Goal: Information Seeking & Learning: Learn about a topic

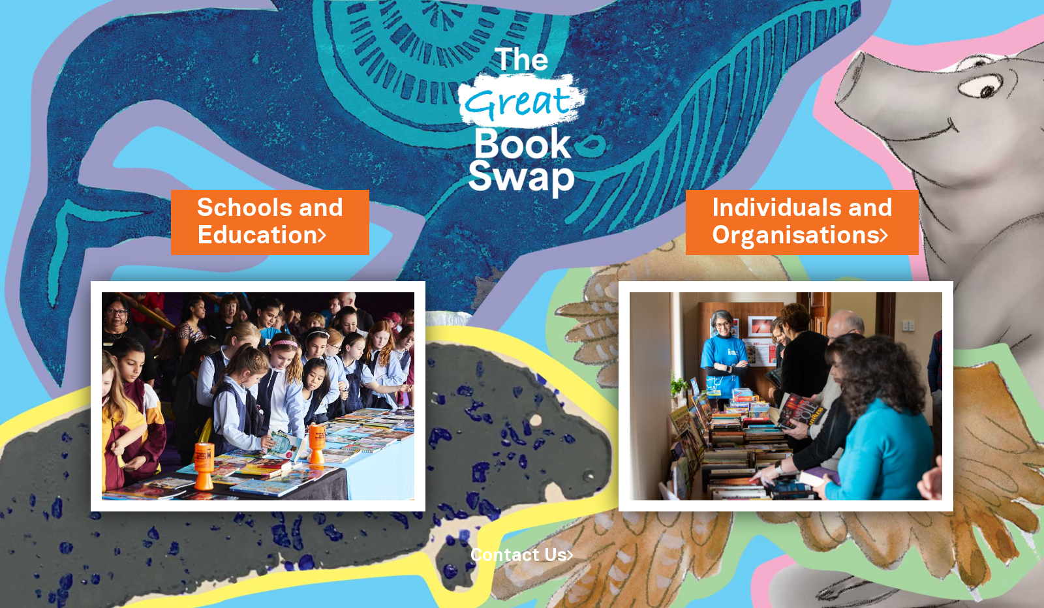
click at [265, 215] on link "Schools and Education" at bounding box center [270, 222] width 146 height 61
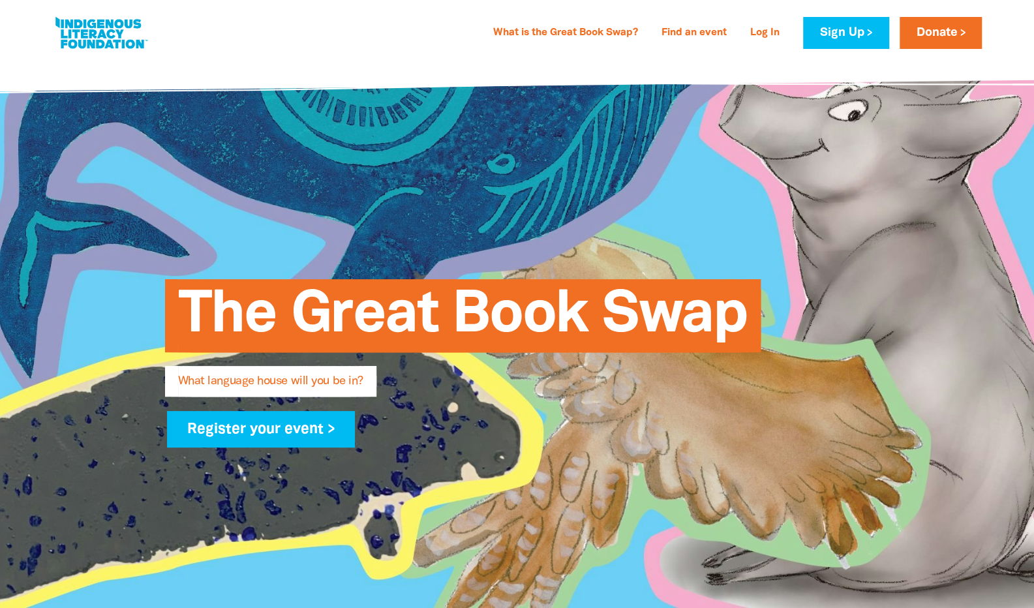
click at [676, 38] on link "Find an event" at bounding box center [694, 33] width 81 height 21
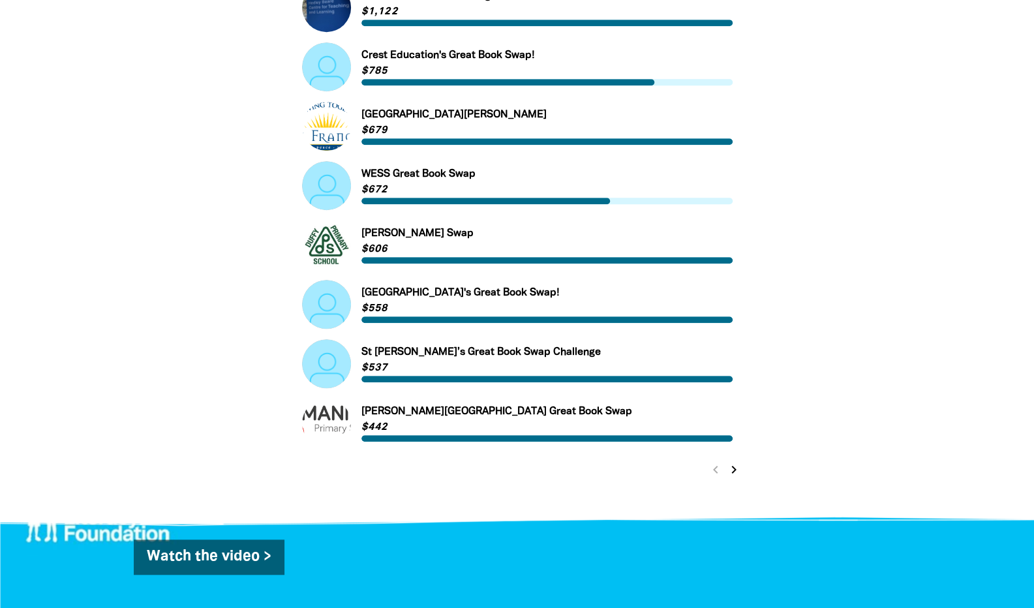
scroll to position [510, 0]
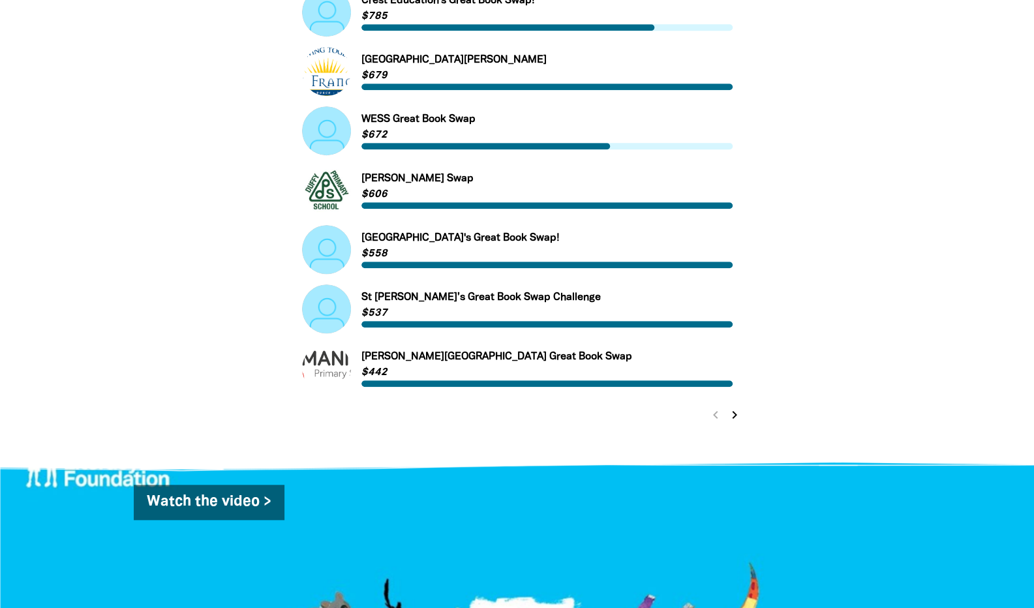
click at [735, 418] on icon "chevron_right" at bounding box center [735, 415] width 16 height 16
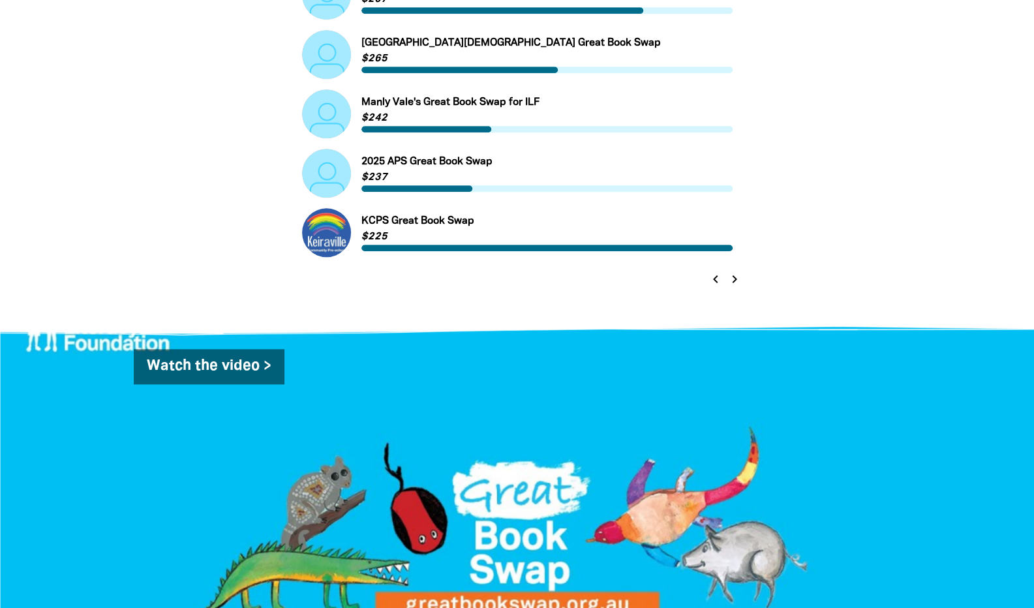
scroll to position [646, 0]
click at [736, 282] on icon "chevron_right" at bounding box center [735, 279] width 16 height 16
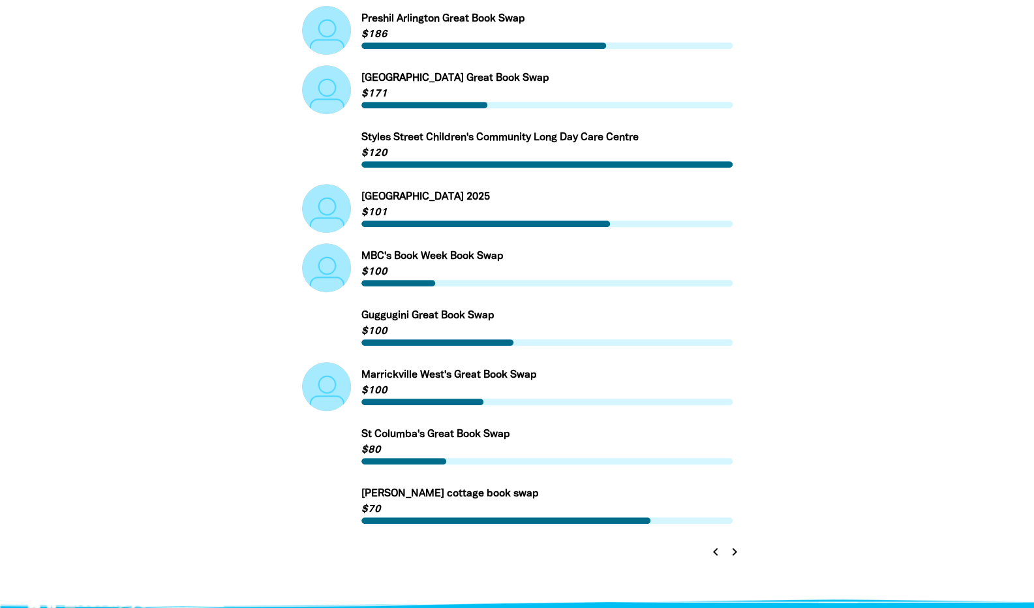
scroll to position [388, 0]
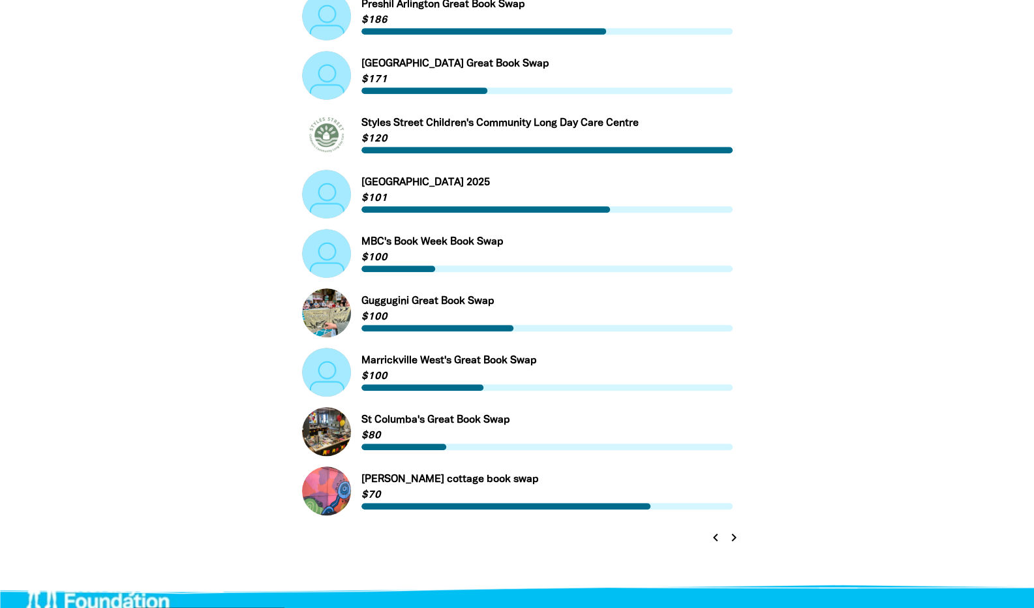
click at [466, 244] on link "Link to MBC's Book Week Book Swap" at bounding box center [517, 253] width 431 height 49
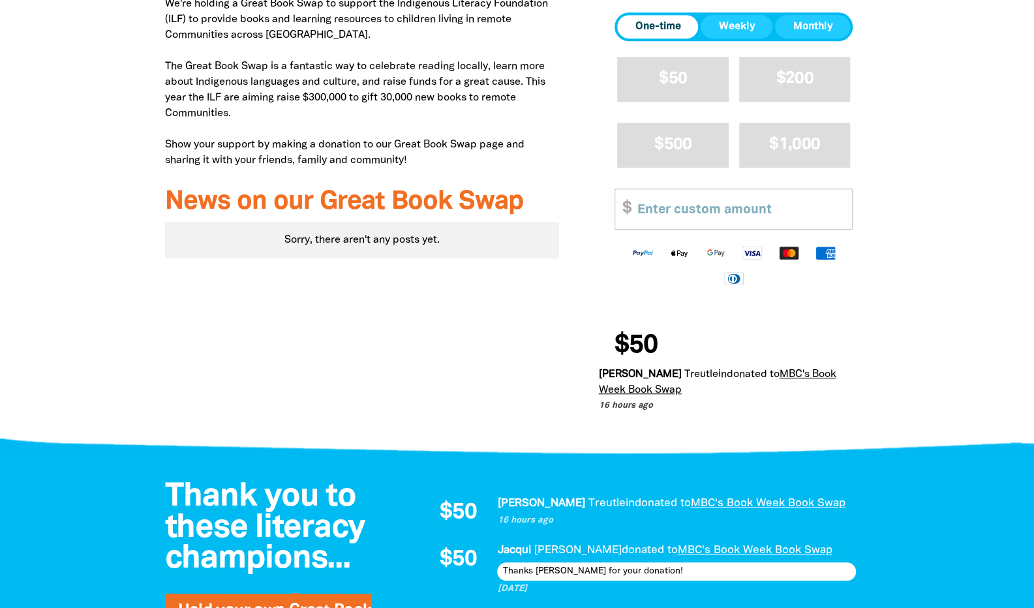
scroll to position [562, 0]
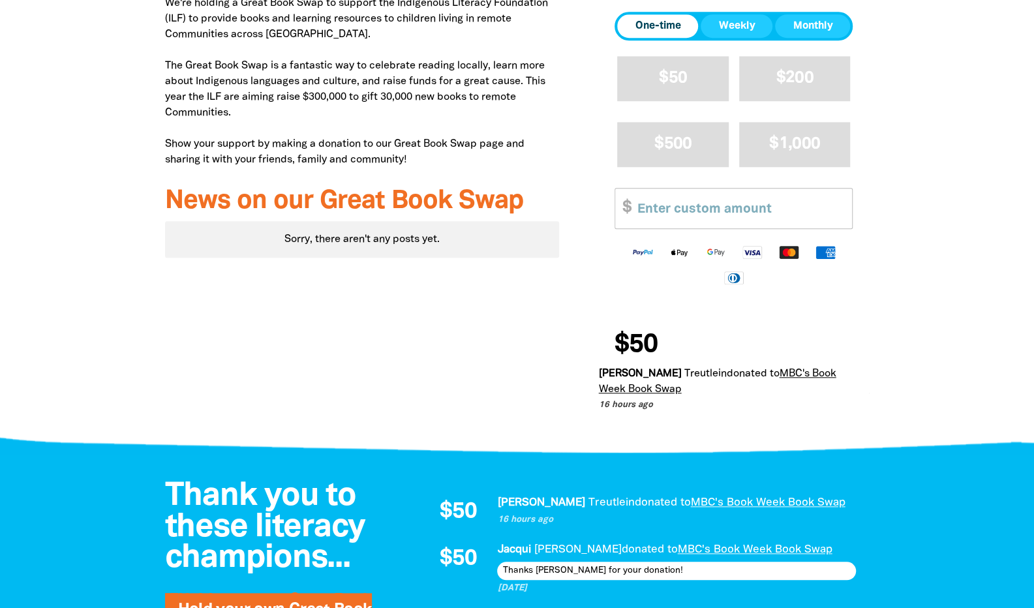
click at [775, 369] on link "MBC's Book Week Book Swap" at bounding box center [716, 381] width 237 height 25
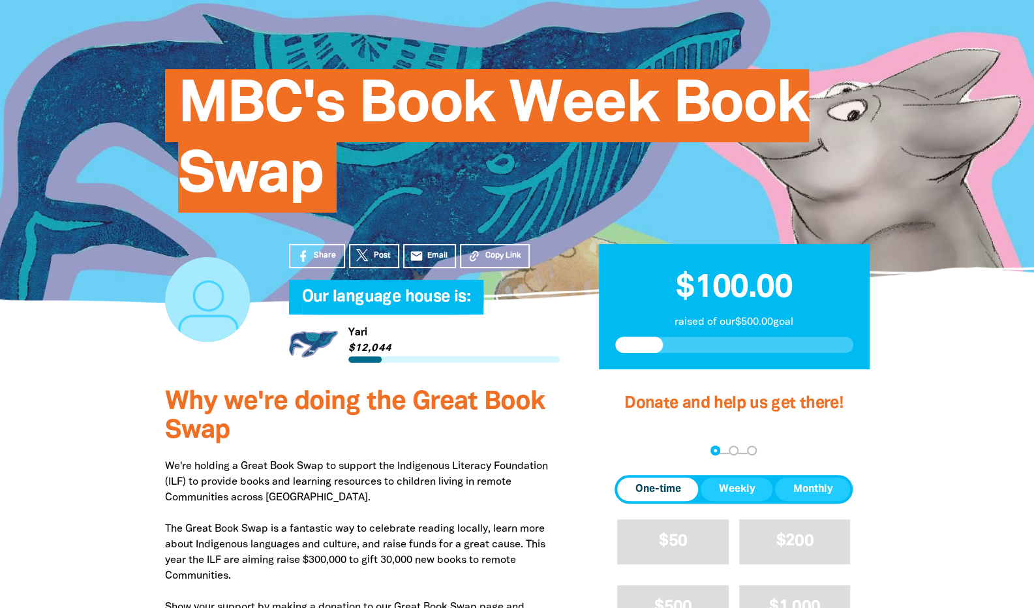
scroll to position [99, 0]
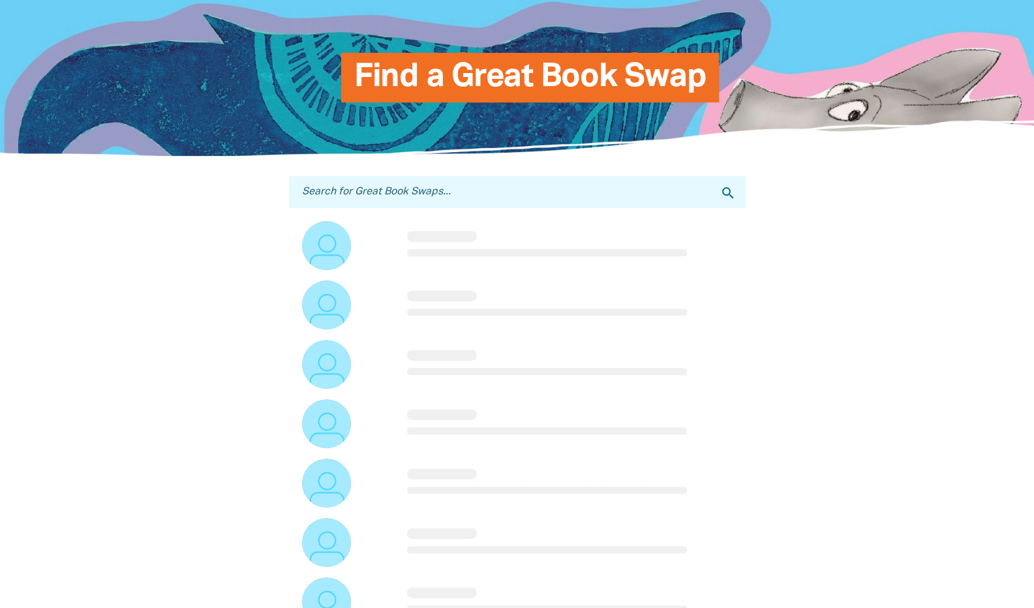
scroll to position [388, 0]
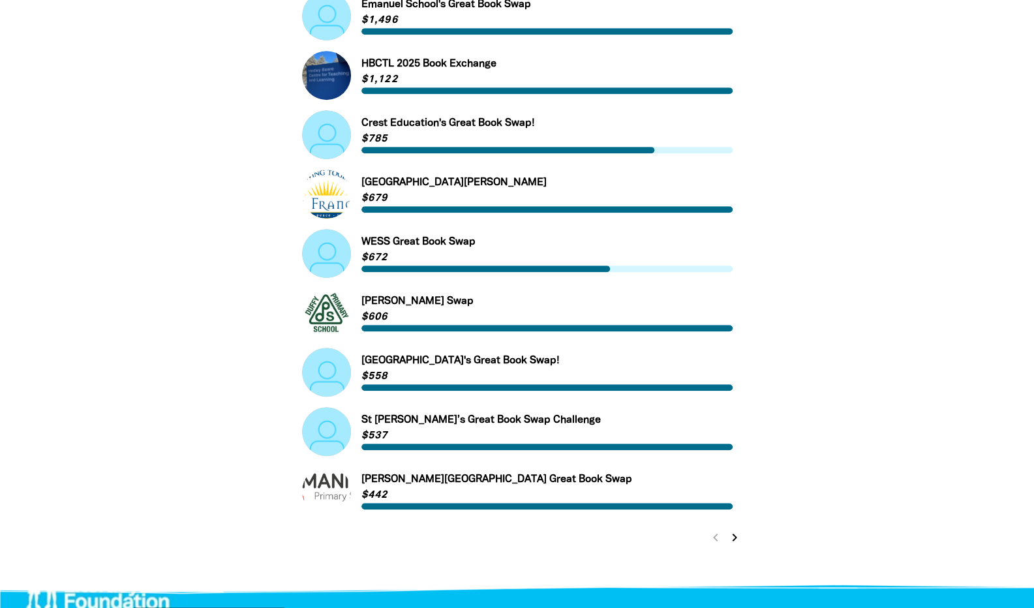
click at [736, 542] on icon "chevron_right" at bounding box center [735, 538] width 16 height 16
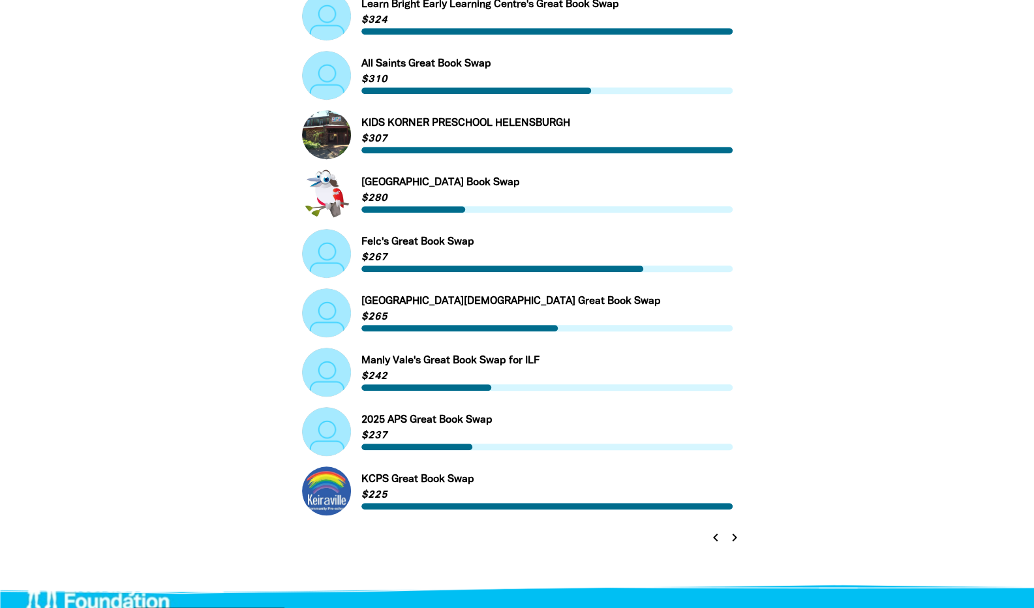
scroll to position [320, 0]
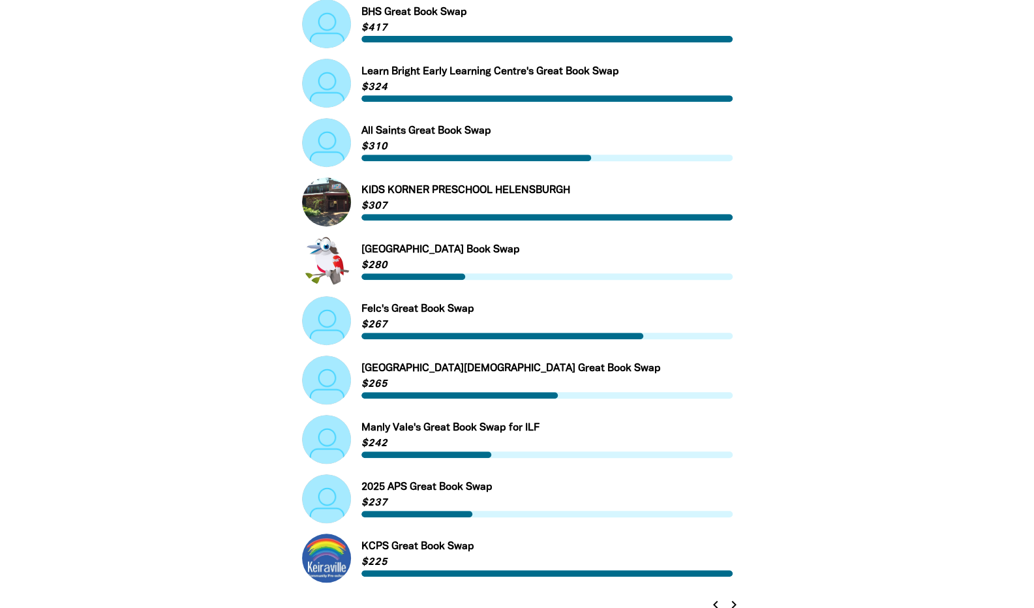
click at [736, 542] on div "Search for Great Book Swaps... search Link to BHS Great Book Swap BHS Great Boo…" at bounding box center [517, 285] width 457 height 662
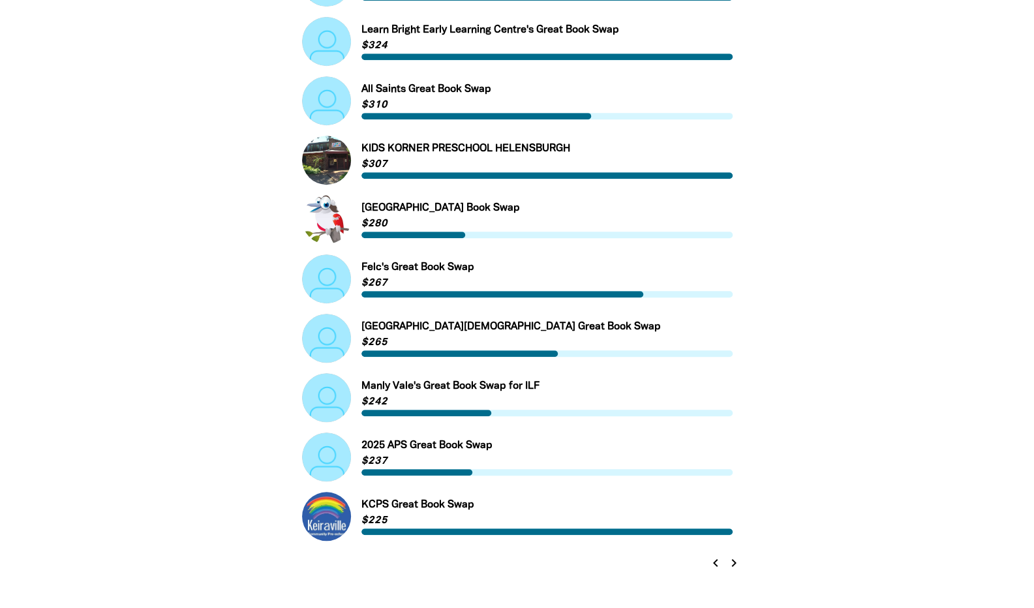
scroll to position [363, 0]
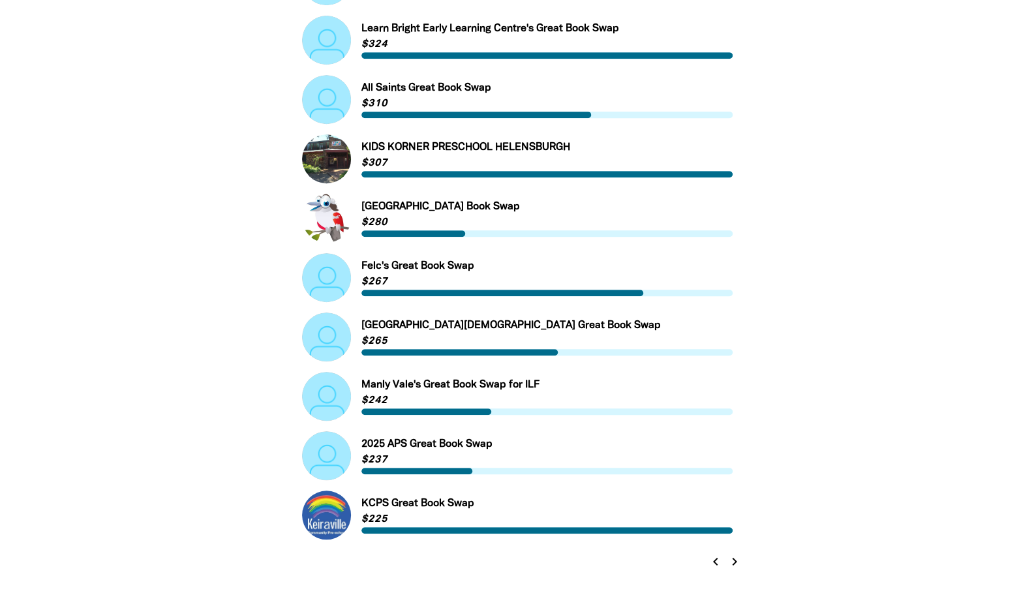
click at [735, 568] on icon "chevron_right" at bounding box center [735, 562] width 16 height 16
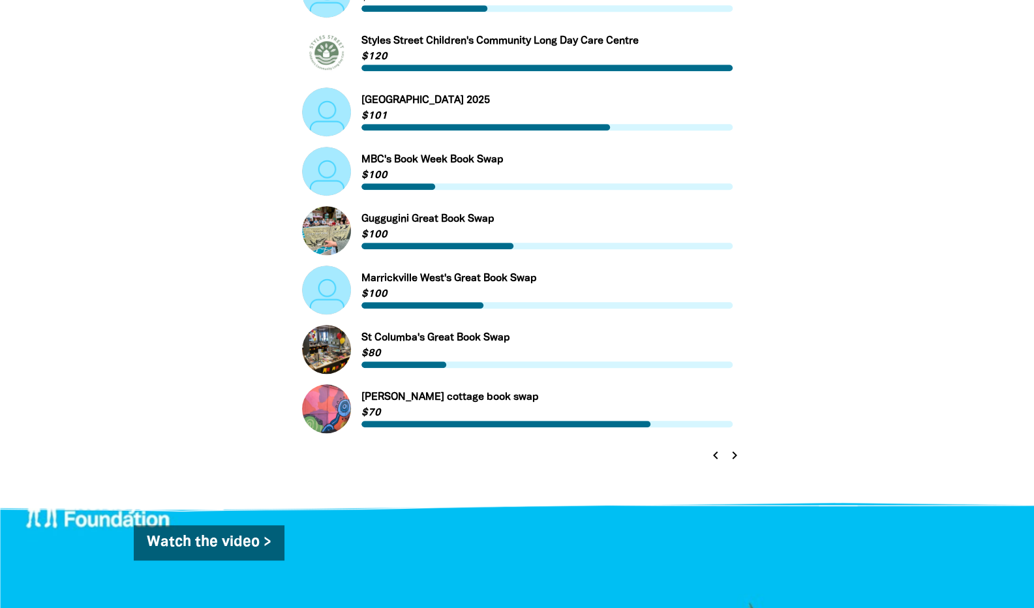
scroll to position [496, 0]
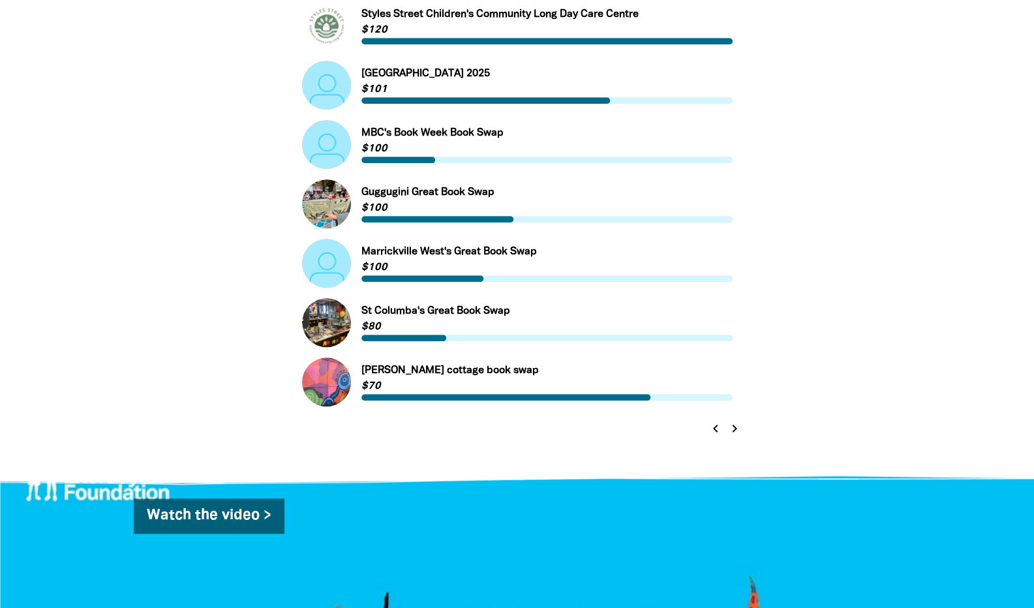
click at [739, 433] on icon "chevron_right" at bounding box center [735, 429] width 16 height 16
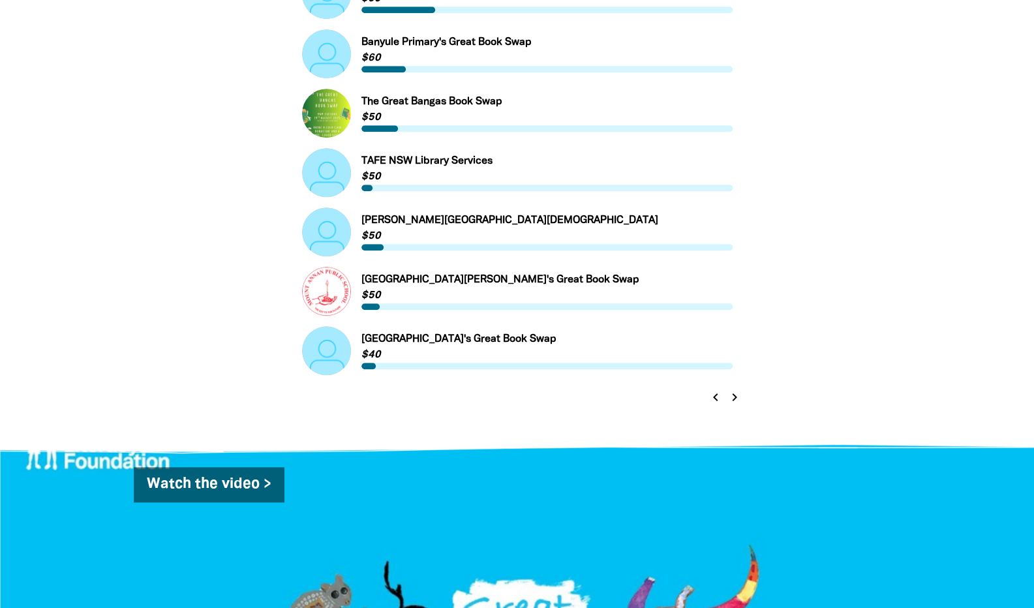
scroll to position [534, 0]
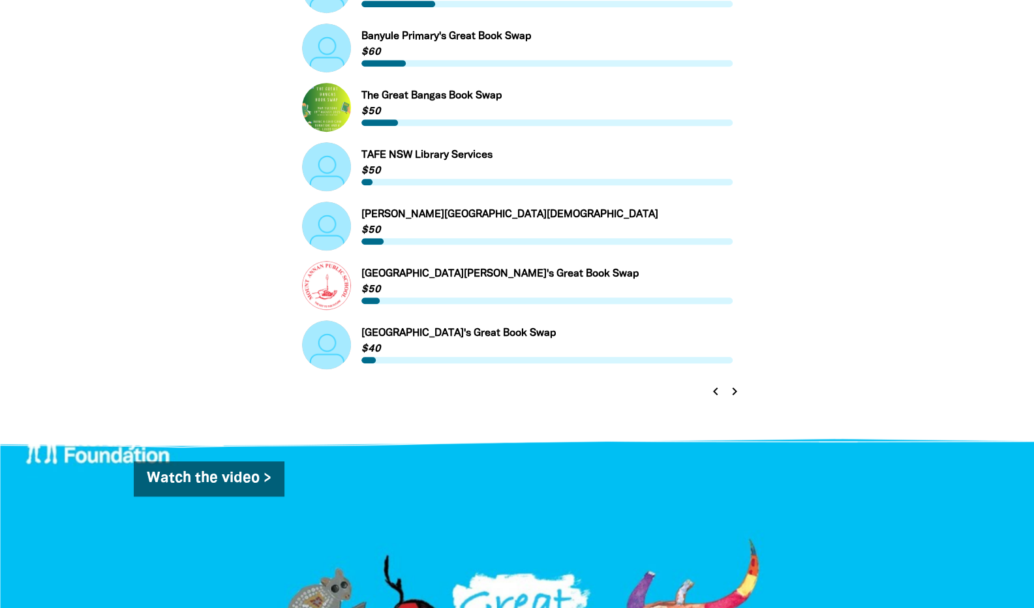
click at [737, 394] on icon "chevron_right" at bounding box center [735, 392] width 16 height 16
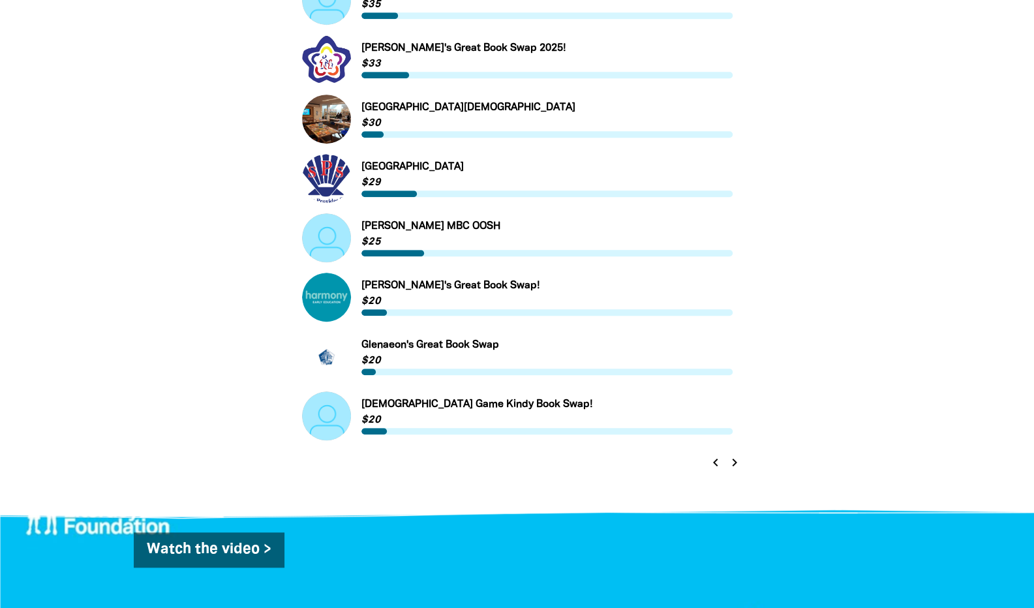
scroll to position [491, 0]
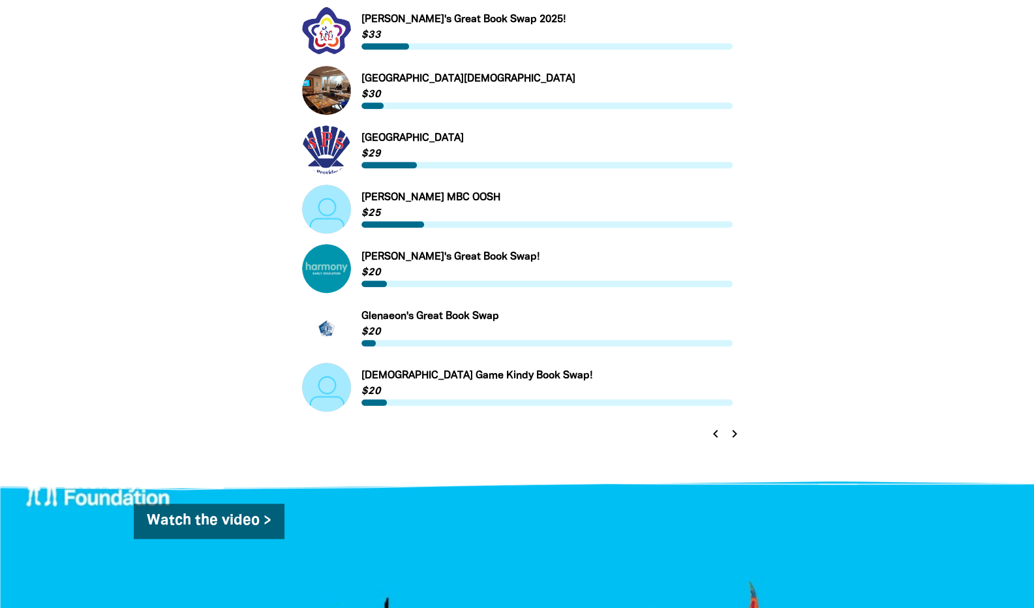
click at [733, 436] on icon "chevron_right" at bounding box center [735, 434] width 16 height 16
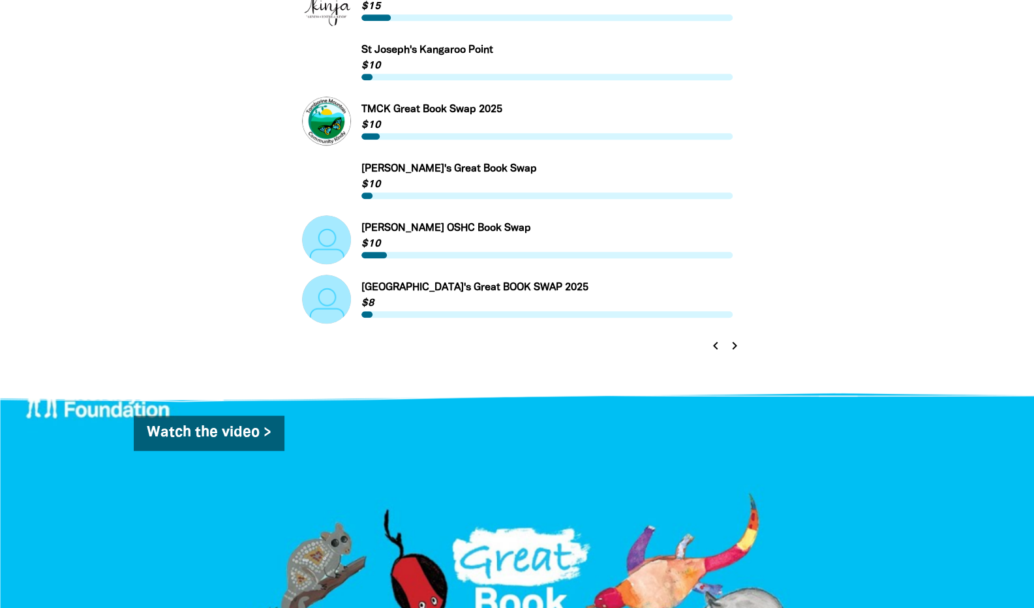
scroll to position [585, 0]
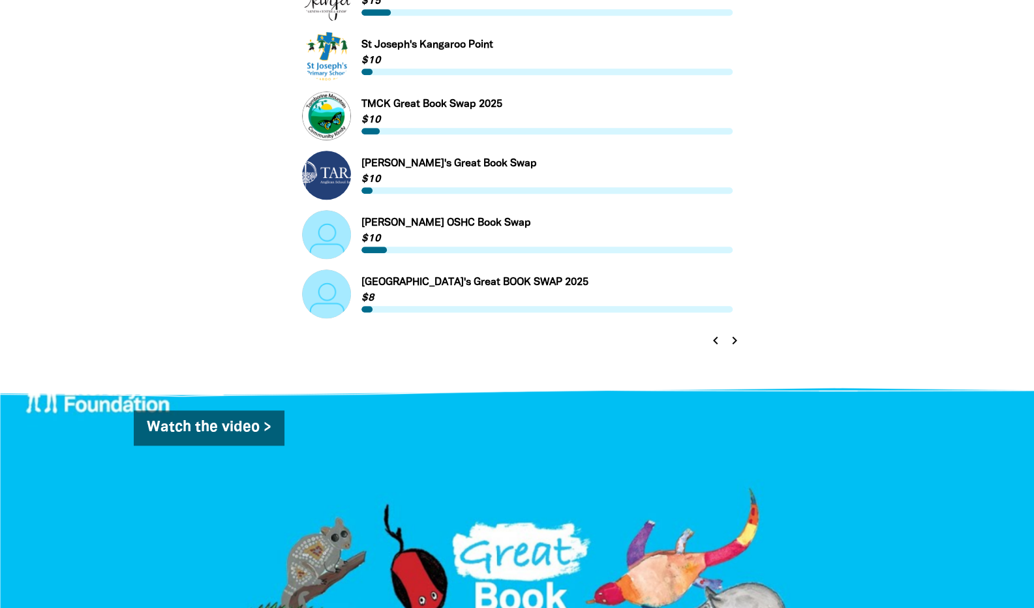
click at [733, 344] on icon "chevron_right" at bounding box center [735, 341] width 16 height 16
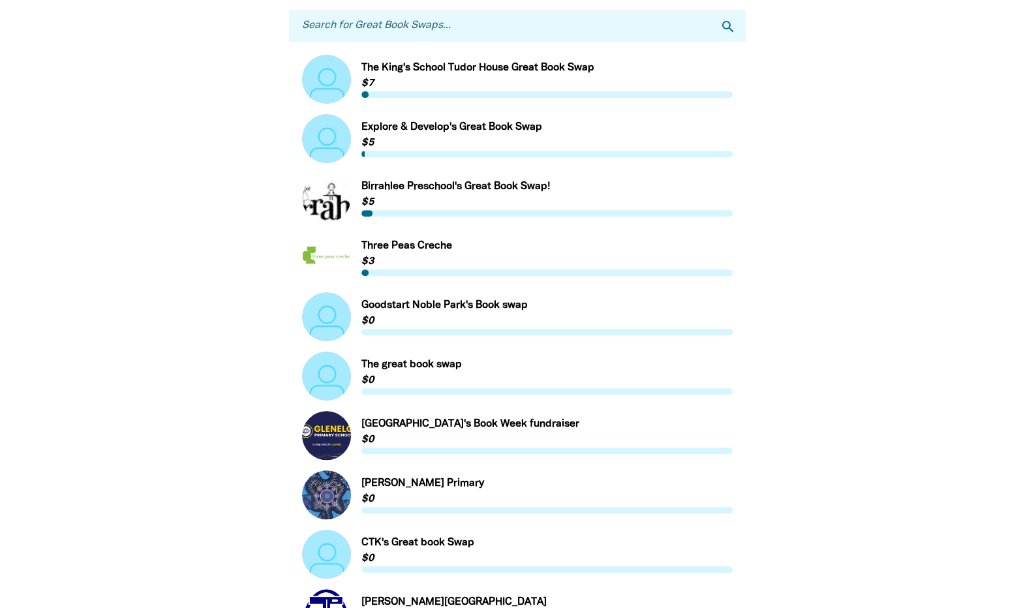
scroll to position [266, 0]
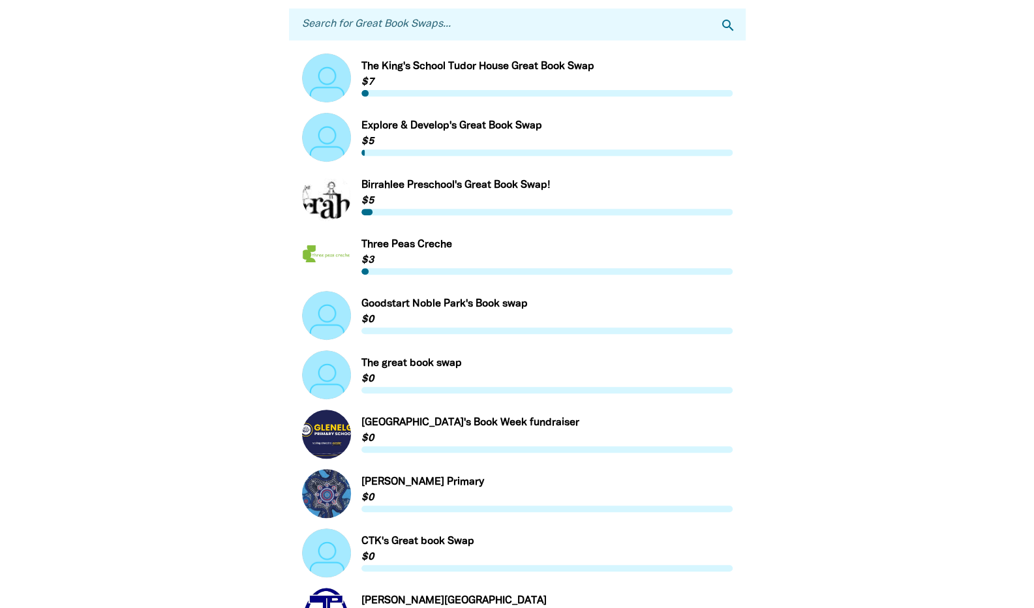
click at [582, 16] on input "Search for Great Book Swaps..." at bounding box center [517, 24] width 457 height 32
type input "iona"
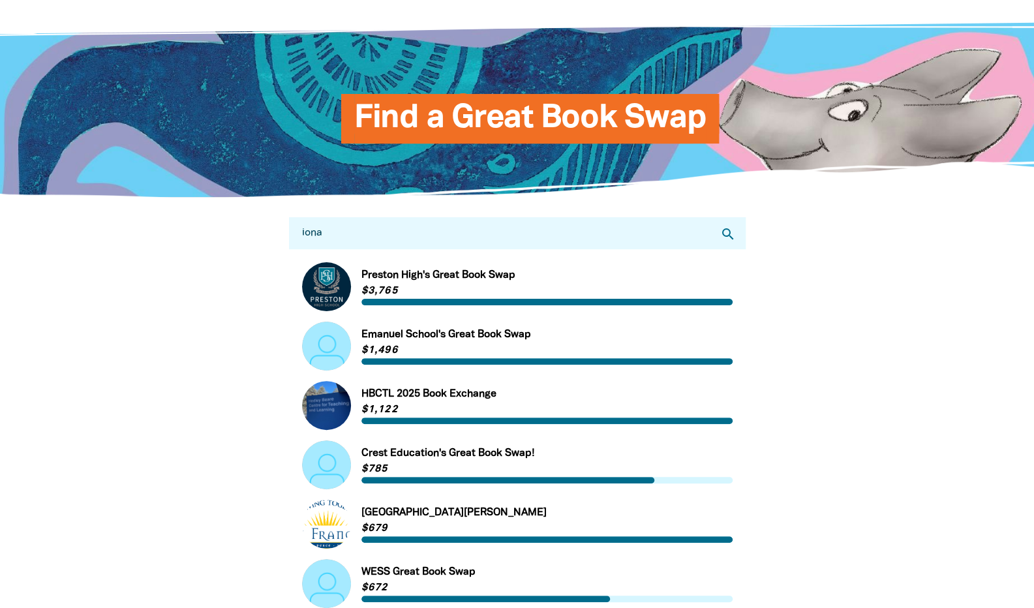
scroll to position [0, 0]
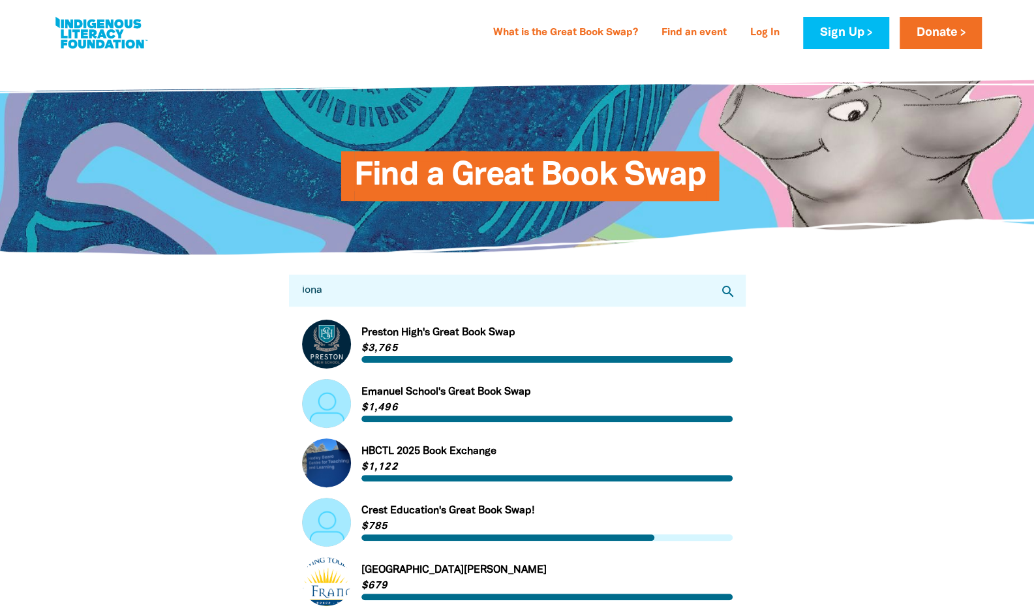
click at [100, 41] on link at bounding box center [101, 33] width 98 height 40
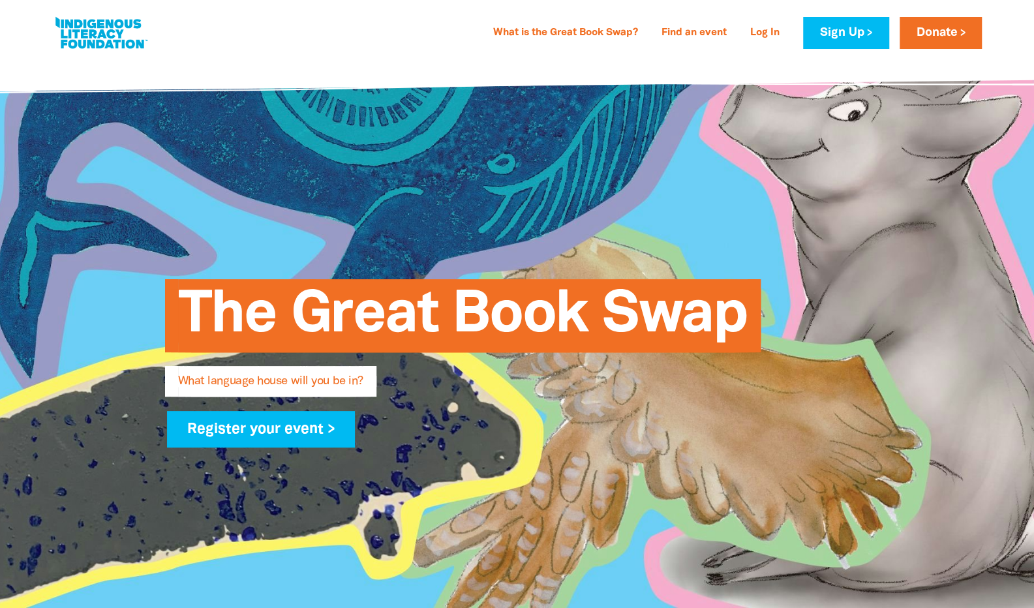
click at [117, 35] on link at bounding box center [101, 33] width 98 height 40
